Goal: Information Seeking & Learning: Learn about a topic

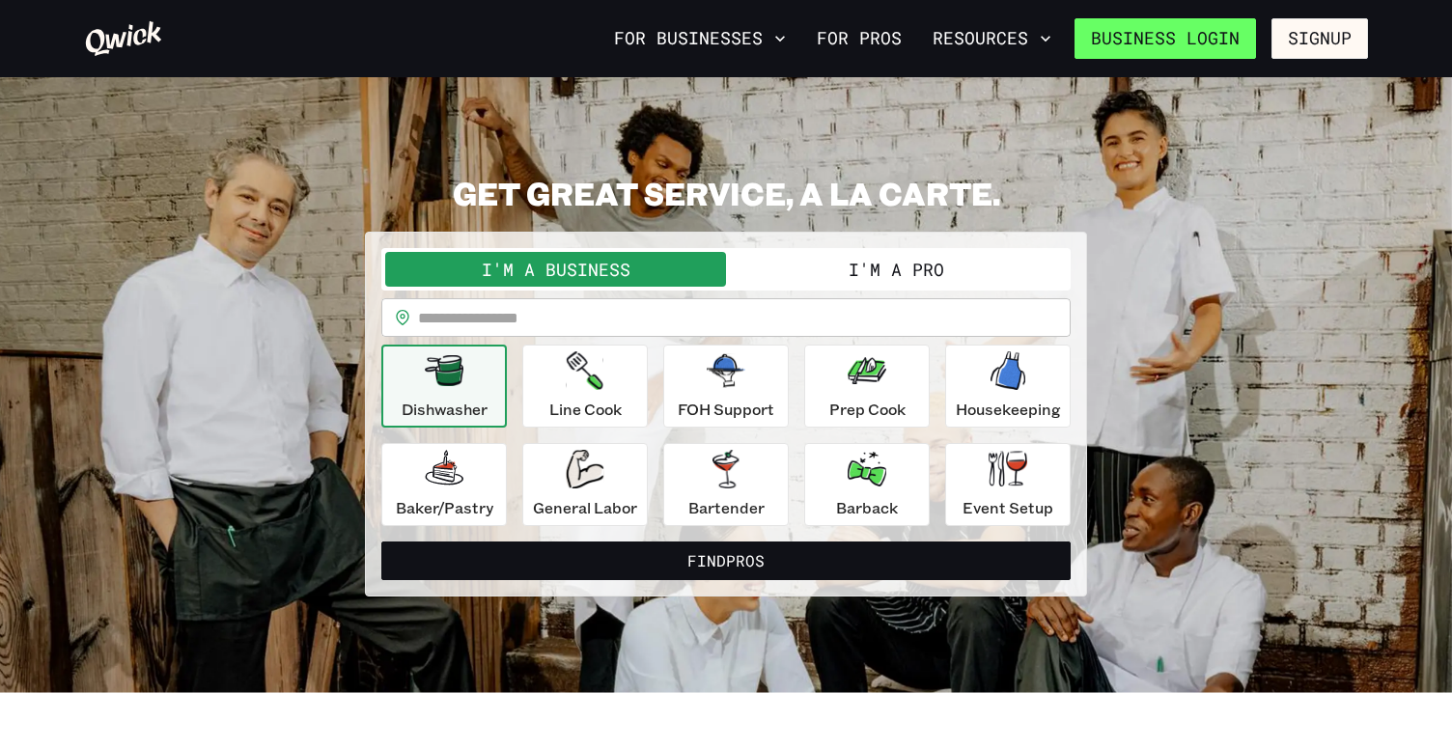
click at [1208, 39] on link "Business Login" at bounding box center [1166, 38] width 182 height 41
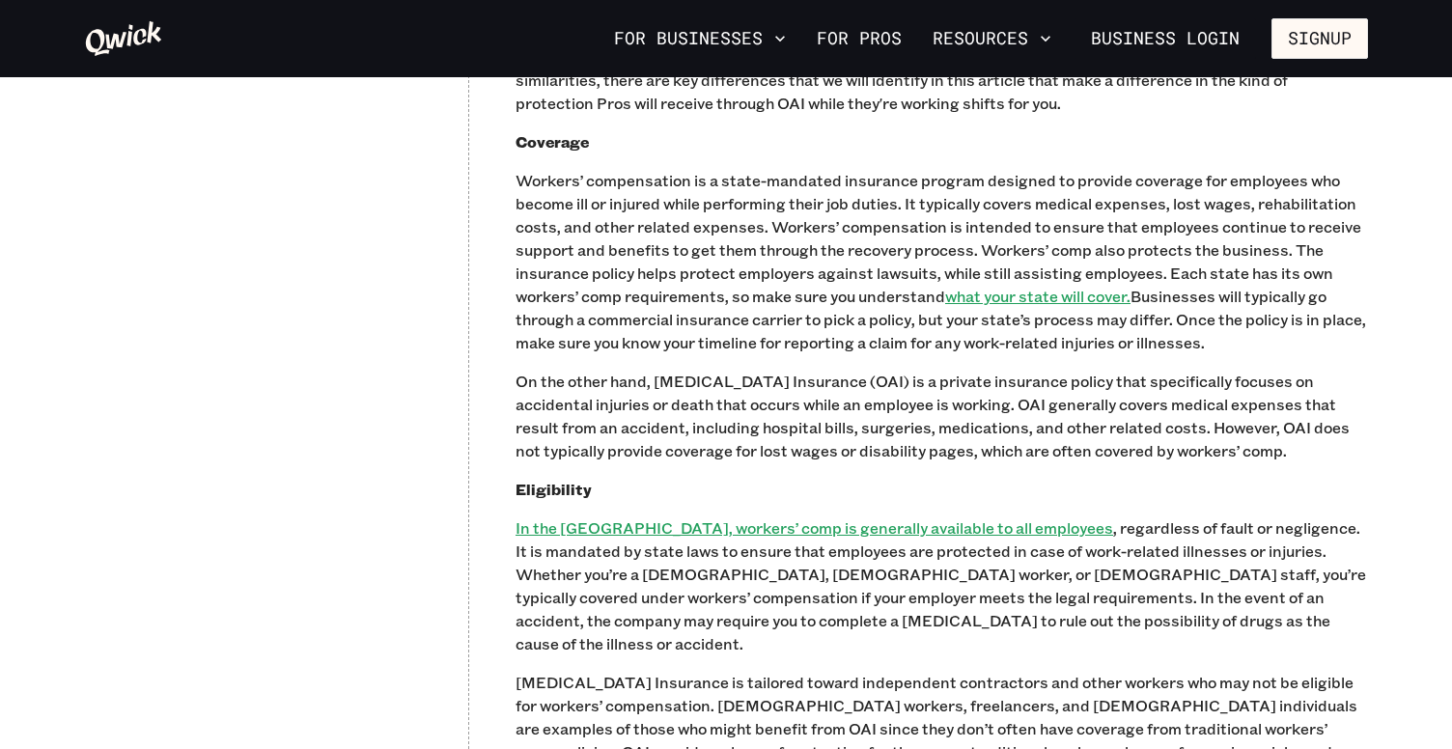
scroll to position [1052, 0]
